Goal: Task Accomplishment & Management: Complete application form

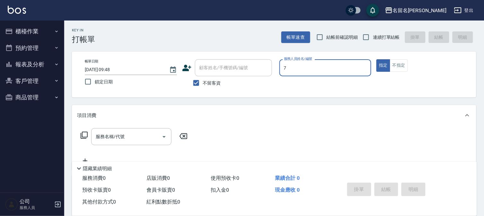
type input "7"
type button "true"
type input "陳怡伶-7"
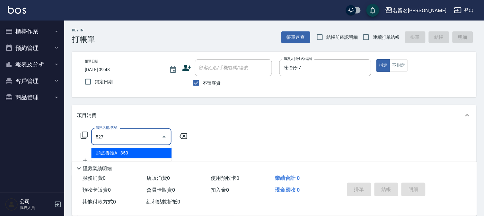
type input "頭皮養護A(527)"
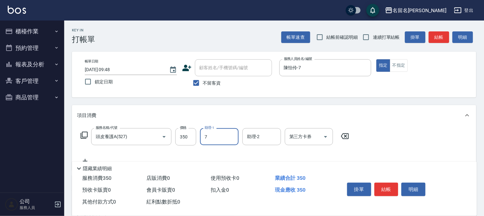
type input "陳怡伶-7"
type input "頭皮養護B(528)"
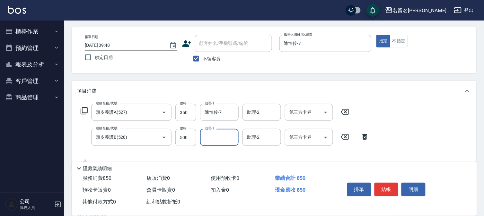
scroll to position [36, 0]
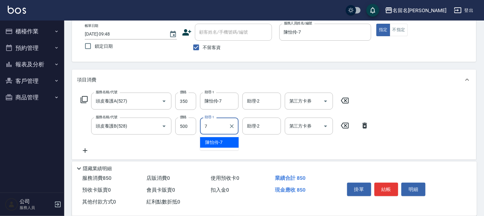
type input "陳怡伶-7"
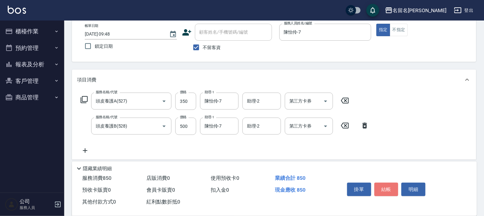
click at [388, 187] on button "結帳" at bounding box center [386, 189] width 24 height 13
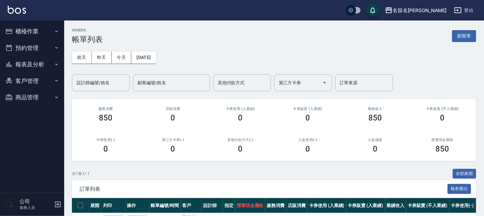
click at [24, 31] on button "櫃檯作業" at bounding box center [32, 31] width 59 height 17
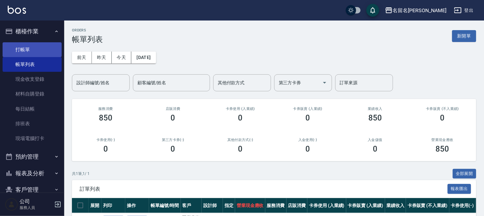
click at [40, 50] on link "打帳單" at bounding box center [32, 49] width 59 height 15
